Goal: Task Accomplishment & Management: Complete application form

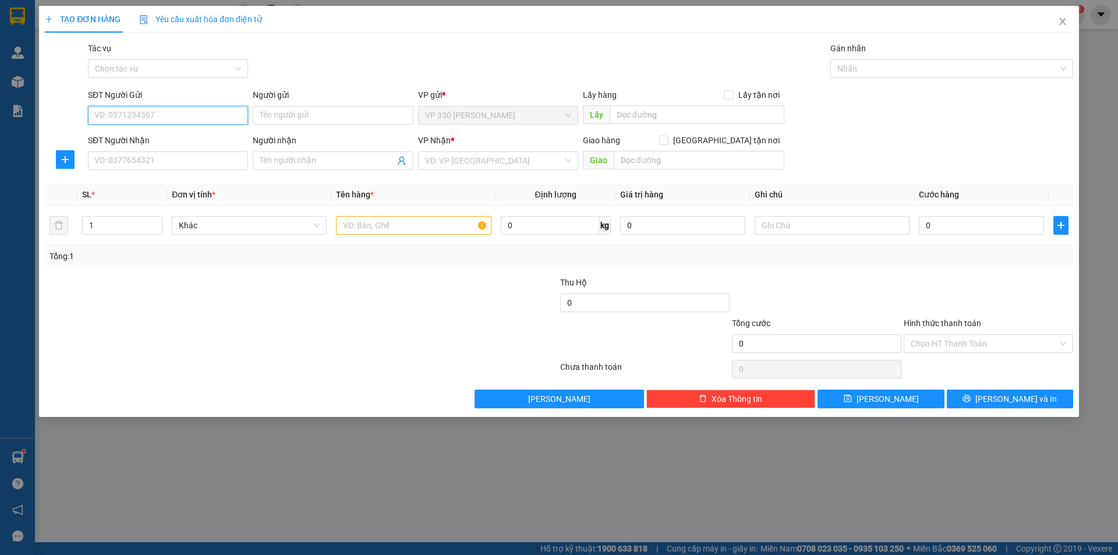
click at [160, 116] on input "SĐT Người Gửi" at bounding box center [168, 115] width 160 height 19
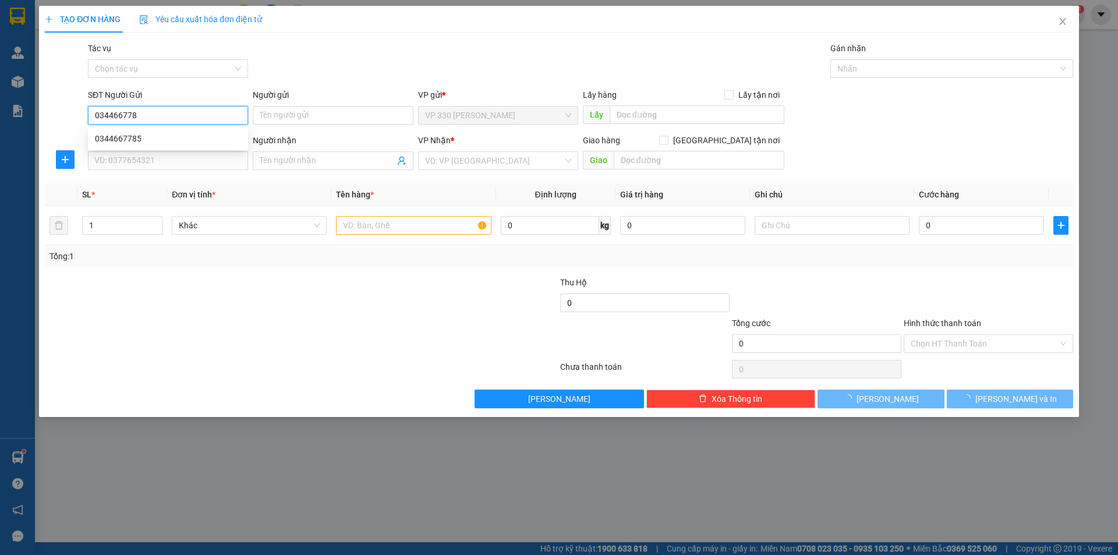
type input "0344667785"
click at [165, 138] on div "0344667785" at bounding box center [168, 138] width 146 height 13
type input "VP HỒ XÁ"
type input "0857080920"
type input "150.000"
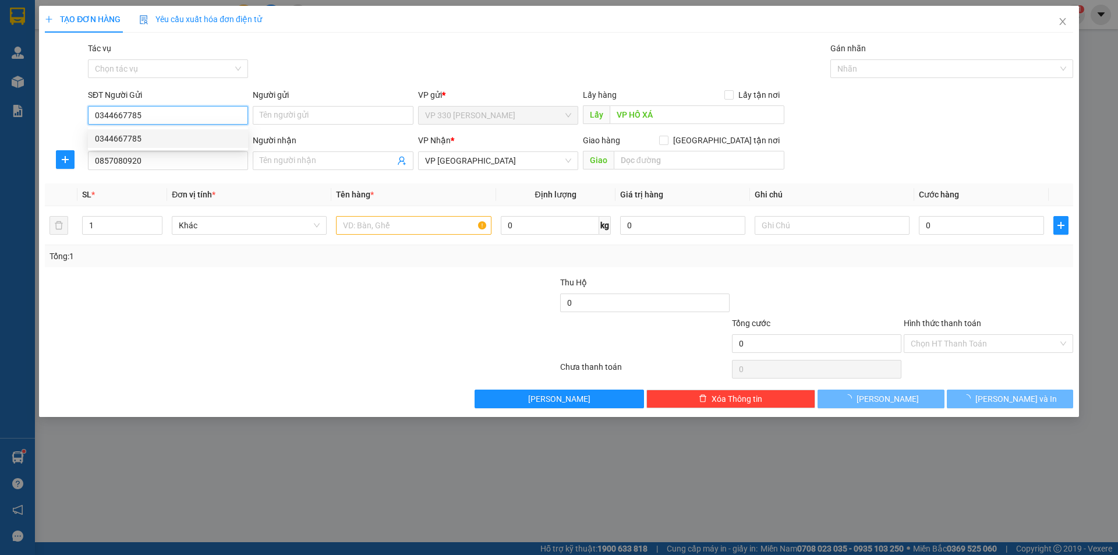
type input "150.000"
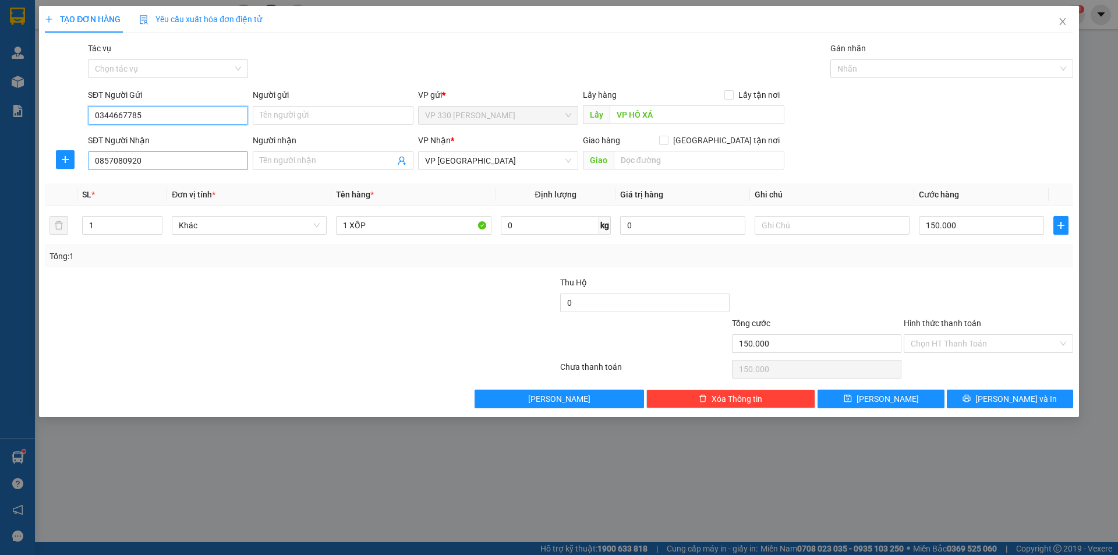
type input "0344667785"
drag, startPoint x: 157, startPoint y: 163, endPoint x: 48, endPoint y: 156, distance: 109.7
click at [48, 156] on div "SĐT Người Nhận 0857080920 Người nhận Tên người nhận VP Nhận * VP Đà Lạt Giao hà…" at bounding box center [559, 154] width 1031 height 41
type input "0342421069"
click at [471, 172] on div "VP Nhận * VP [GEOGRAPHIC_DATA]" at bounding box center [498, 154] width 160 height 41
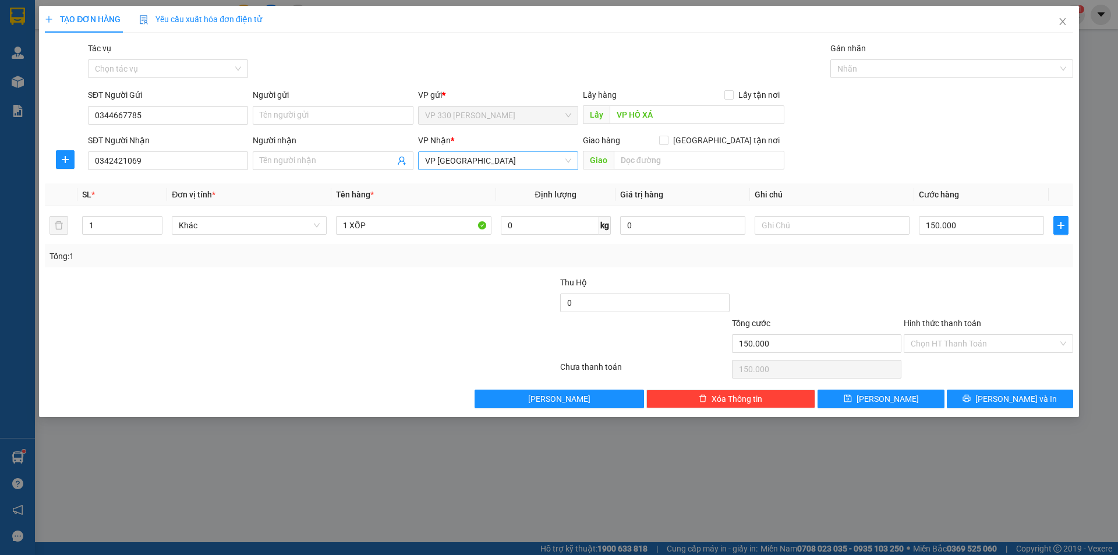
click at [538, 163] on span "VP [GEOGRAPHIC_DATA]" at bounding box center [498, 160] width 146 height 17
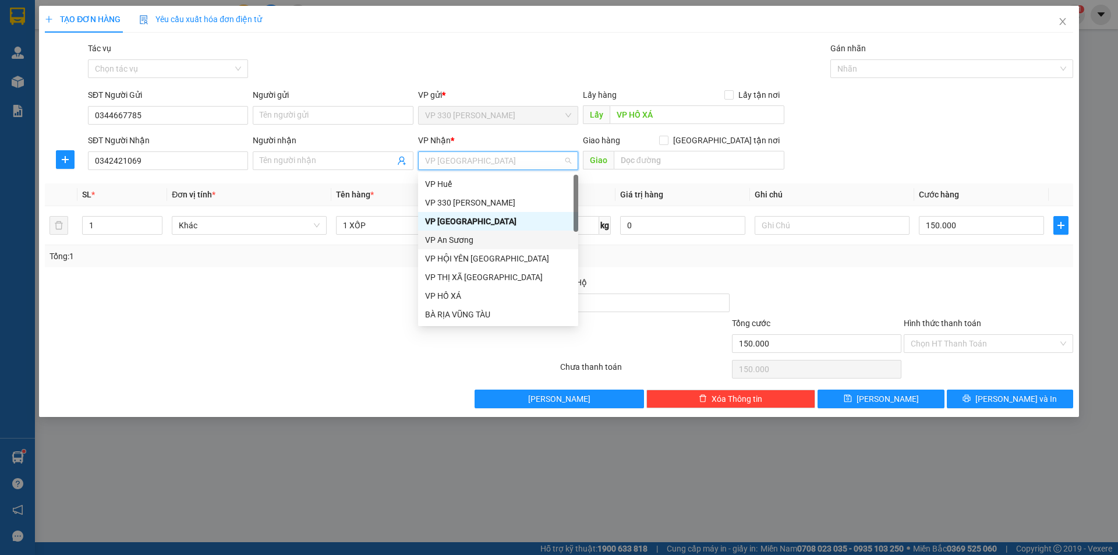
click at [476, 239] on div "VP An Sương" at bounding box center [498, 240] width 146 height 13
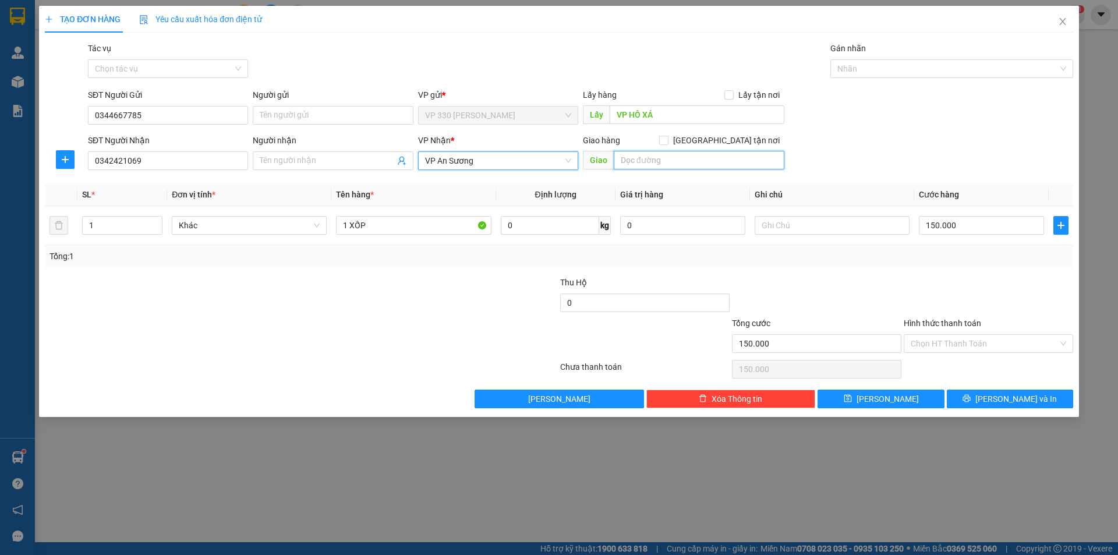
click at [643, 159] on input "text" at bounding box center [699, 160] width 171 height 19
type input "n"
type input "NGÃ 3 THÀNH"
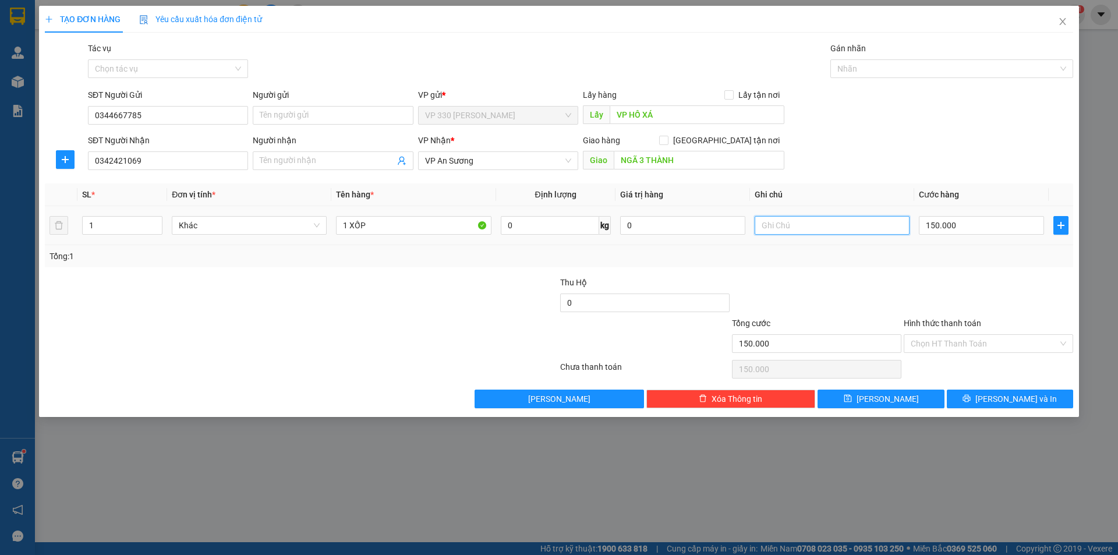
click at [784, 227] on input "text" at bounding box center [832, 225] width 155 height 19
type input "D"
type input "ĐIỂM NHẬN HÀNG CÔ HOA"
click at [969, 227] on input "150.000" at bounding box center [981, 225] width 125 height 19
type input "0"
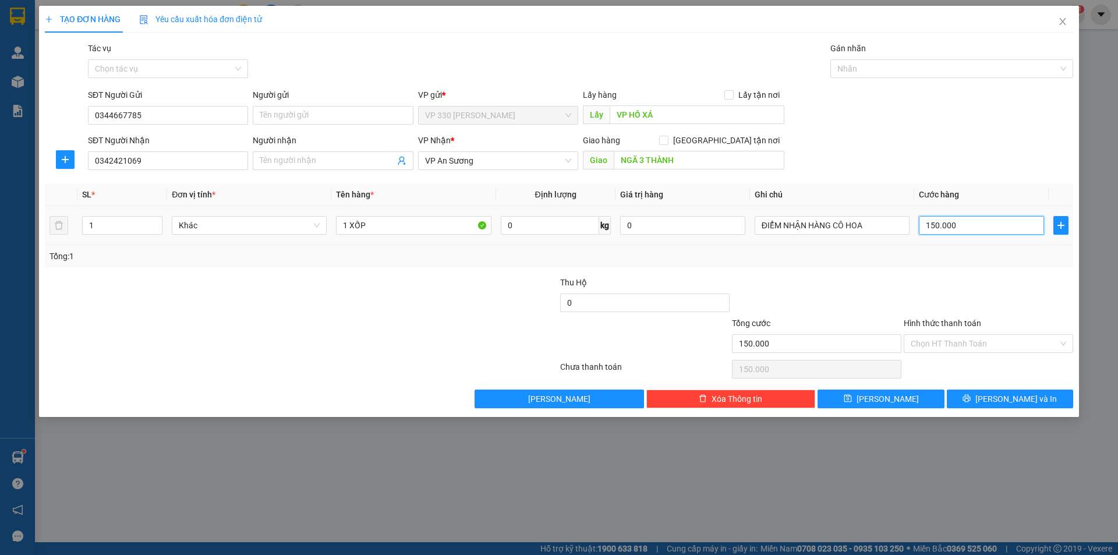
type input "0"
type input "02"
type input "2"
type input "20"
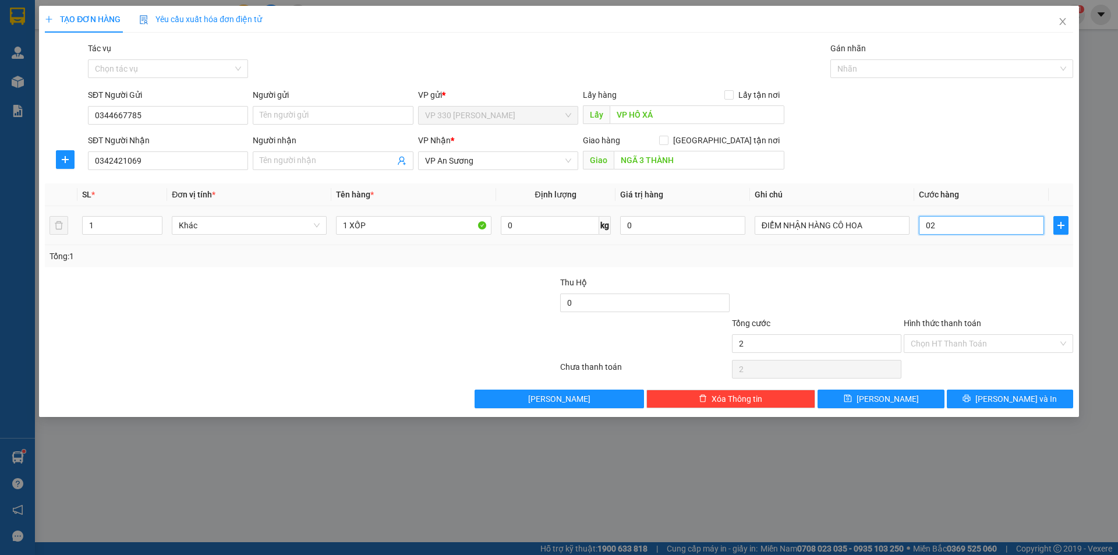
type input "20"
type input "020"
type input "200"
type input "02.000"
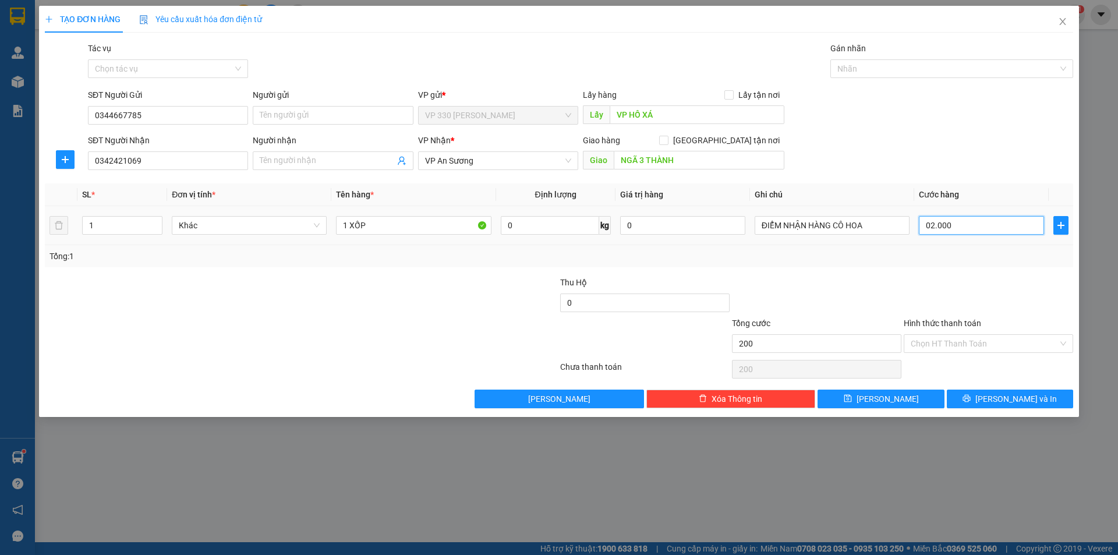
type input "2.000"
type input "20.000"
type input "020.000"
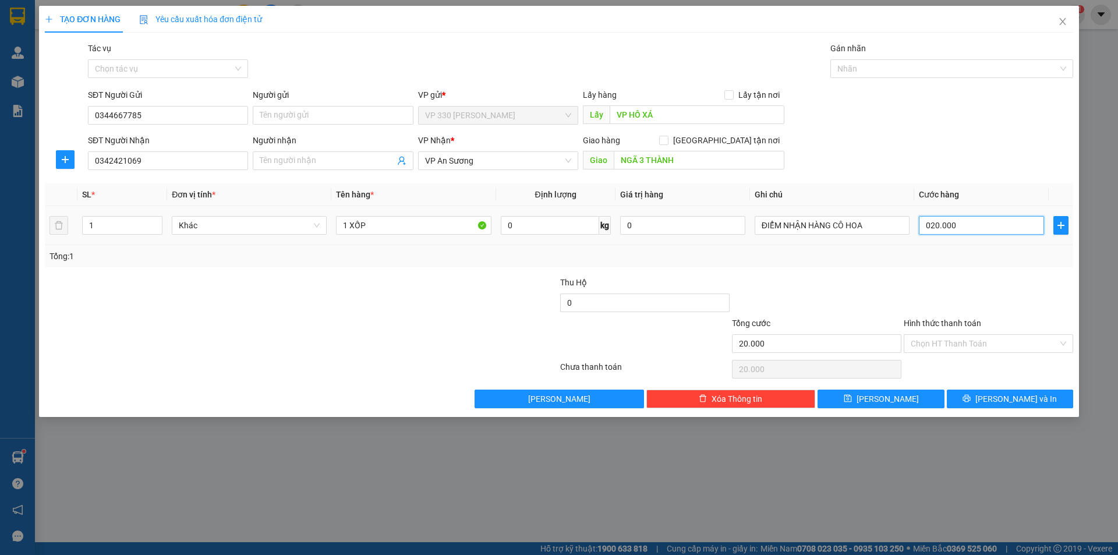
type input "200.000"
click at [952, 338] on input "Hình thức thanh toán" at bounding box center [984, 343] width 147 height 17
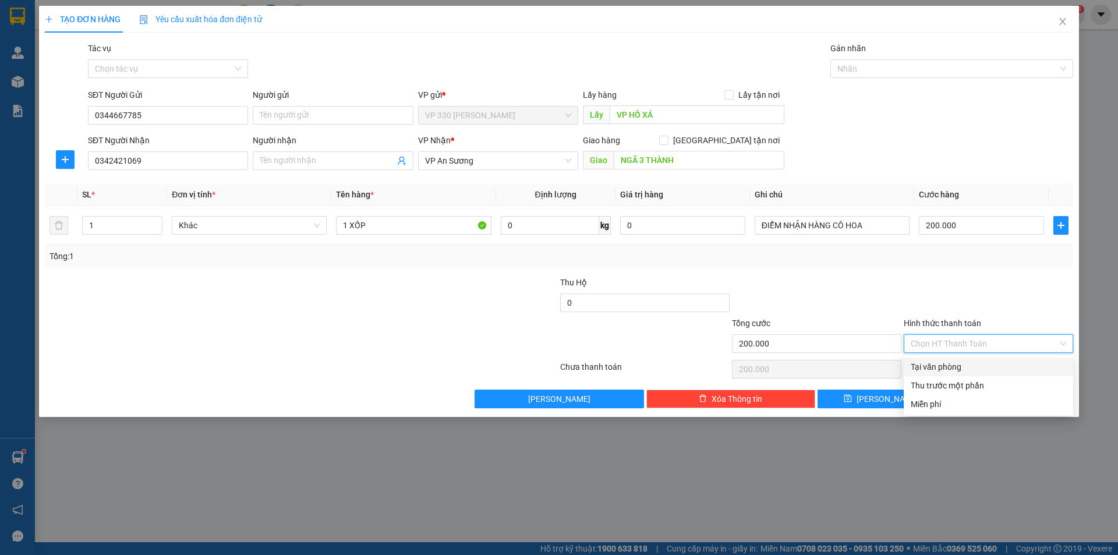
click at [947, 369] on div "Tại văn phòng" at bounding box center [989, 367] width 156 height 13
type input "0"
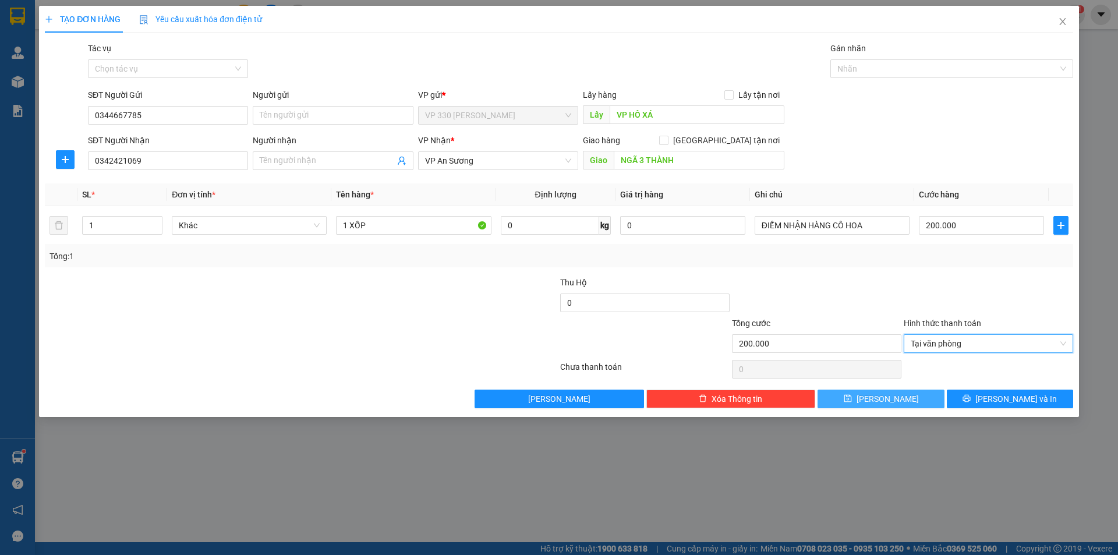
click at [882, 395] on span "[PERSON_NAME]" at bounding box center [888, 399] width 62 height 13
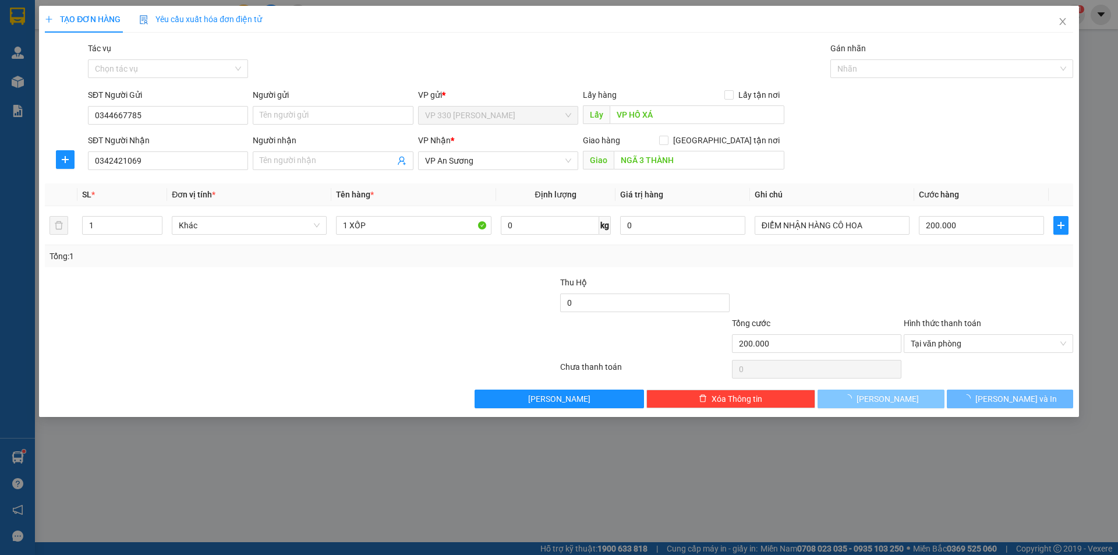
type input "0"
